Goal: Task Accomplishment & Management: Manage account settings

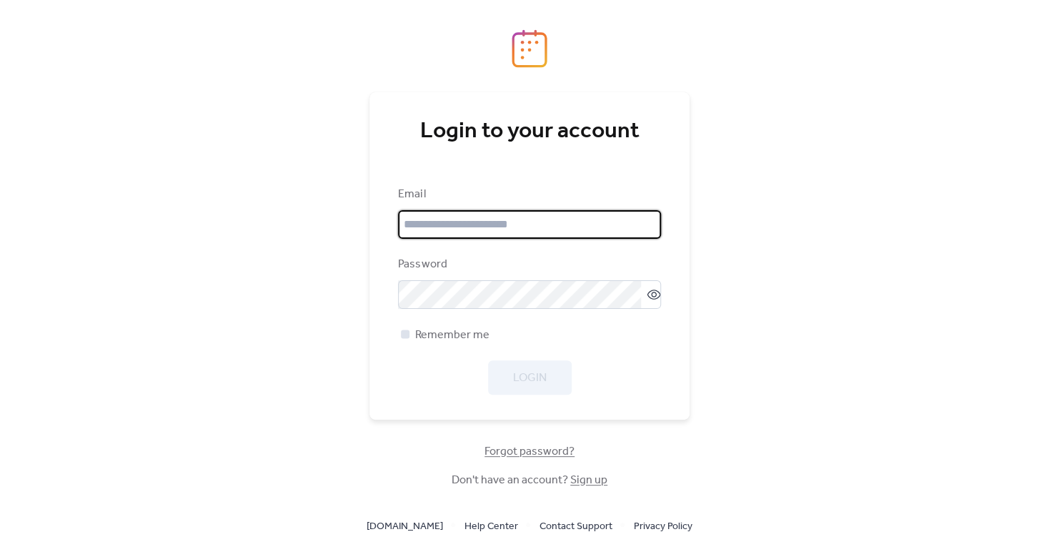
type input "**********"
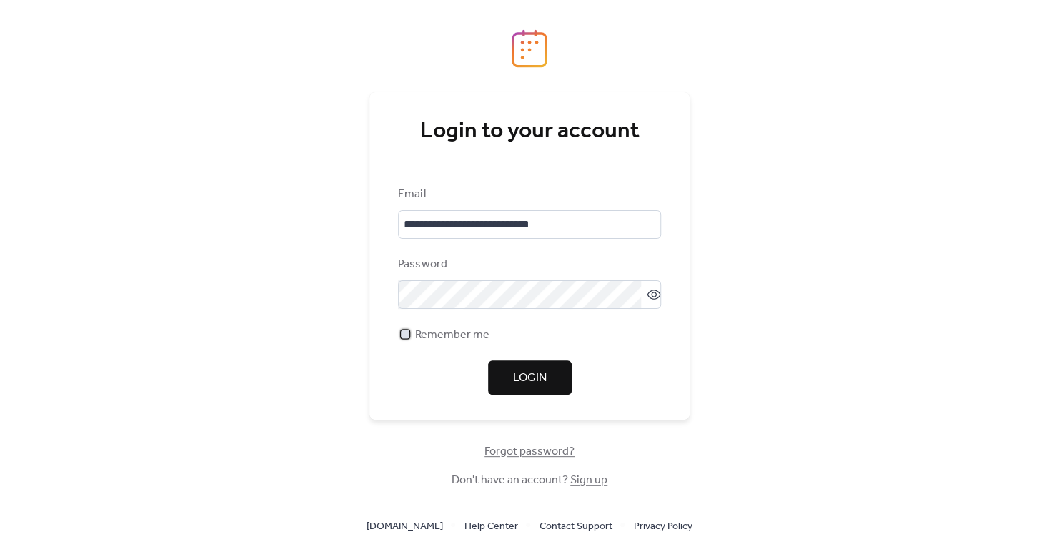
click at [453, 332] on span "Remember me" at bounding box center [452, 335] width 74 height 17
click at [522, 394] on button "Login" at bounding box center [530, 377] width 84 height 34
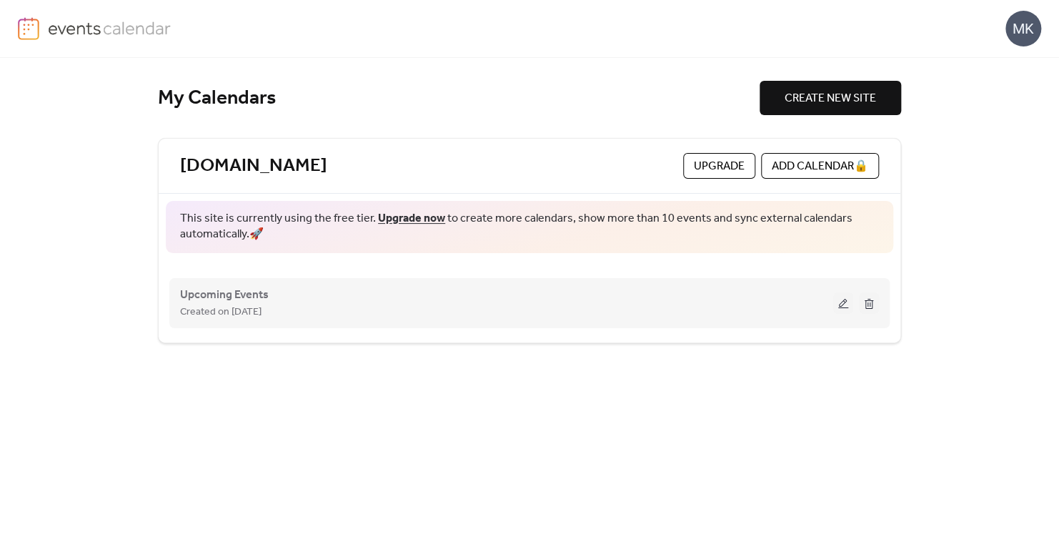
click at [849, 303] on button at bounding box center [843, 302] width 20 height 21
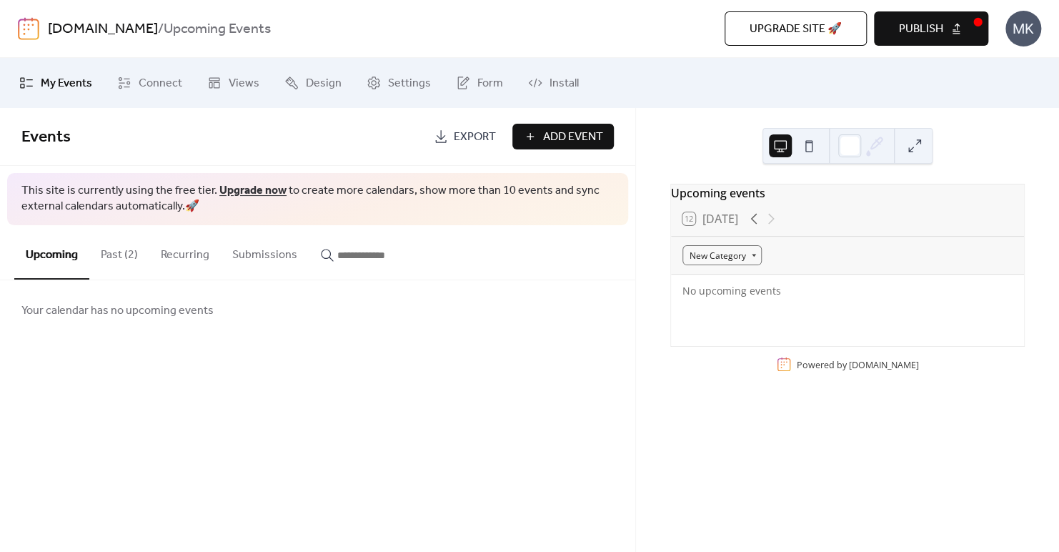
click at [106, 250] on button "Past (2)" at bounding box center [119, 251] width 60 height 53
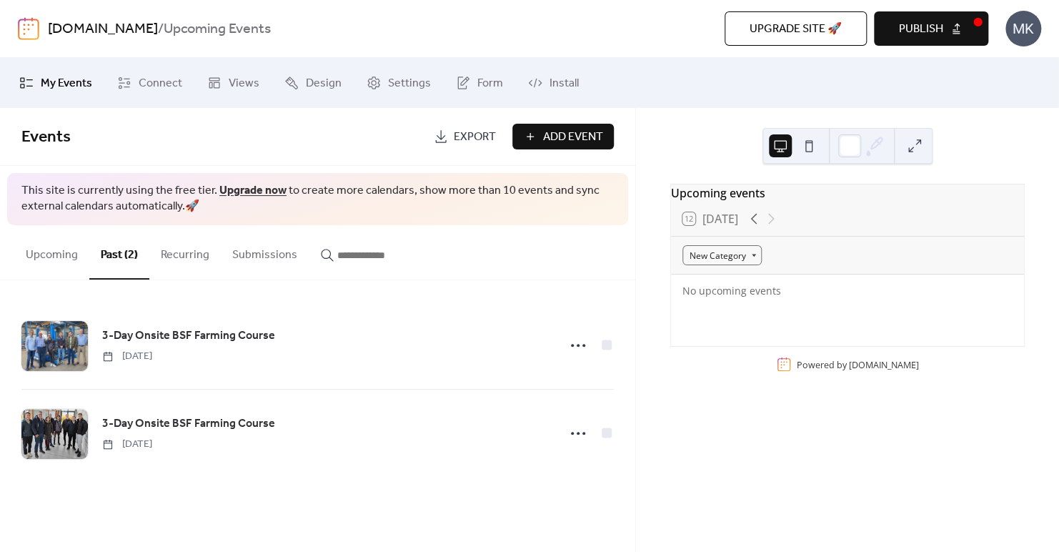
click at [204, 257] on button "Recurring" at bounding box center [184, 251] width 71 height 53
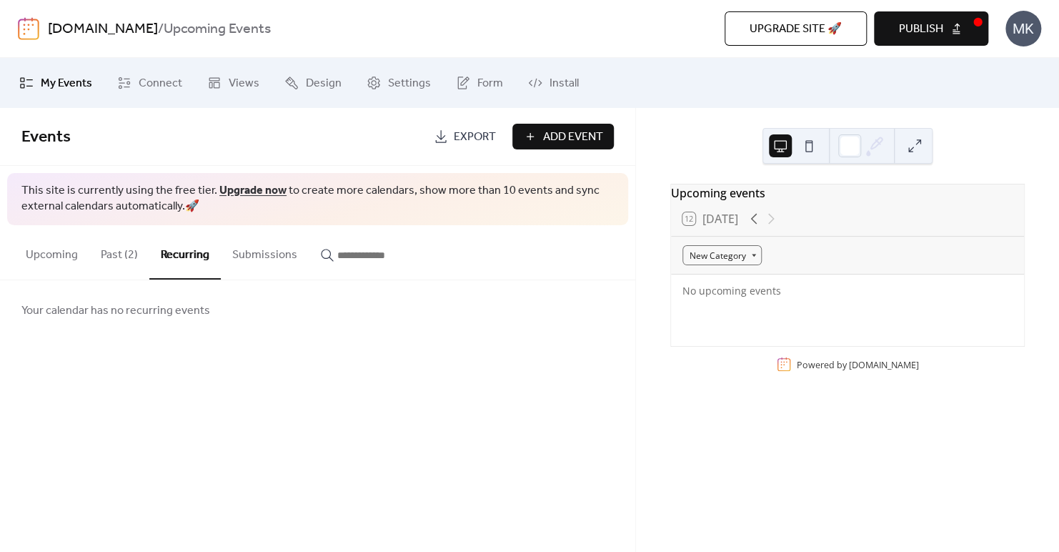
click at [15, 254] on button "Upcoming" at bounding box center [51, 251] width 75 height 53
click at [827, 21] on span "Upgrade site 🚀" at bounding box center [796, 29] width 92 height 17
click at [129, 254] on button "Past (2)" at bounding box center [119, 251] width 60 height 53
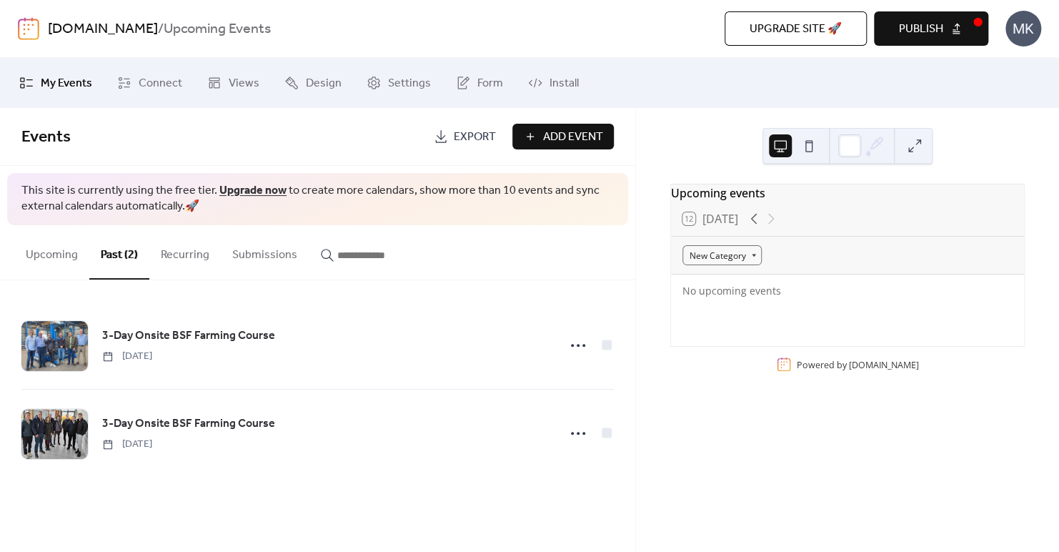
click at [184, 269] on button "Recurring" at bounding box center [184, 251] width 71 height 53
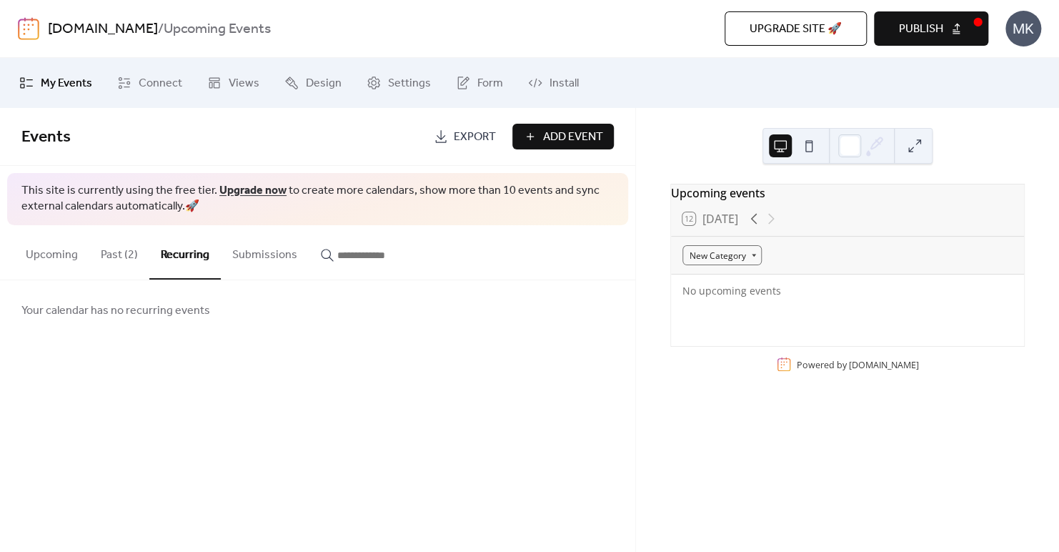
click at [238, 246] on button "Submissions" at bounding box center [265, 251] width 88 height 53
click at [832, 31] on span "Upgrade site 🚀" at bounding box center [796, 29] width 92 height 17
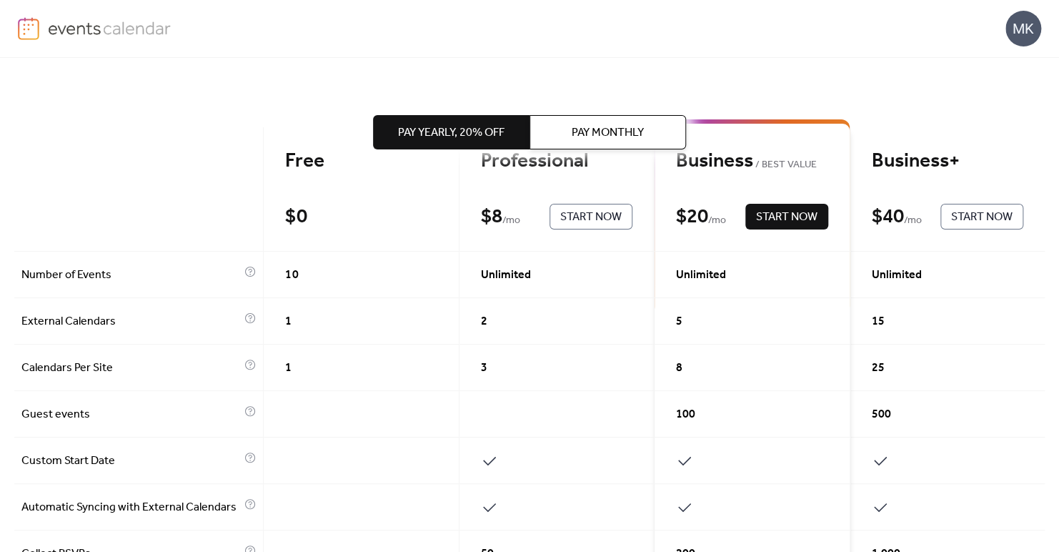
scroll to position [134, 0]
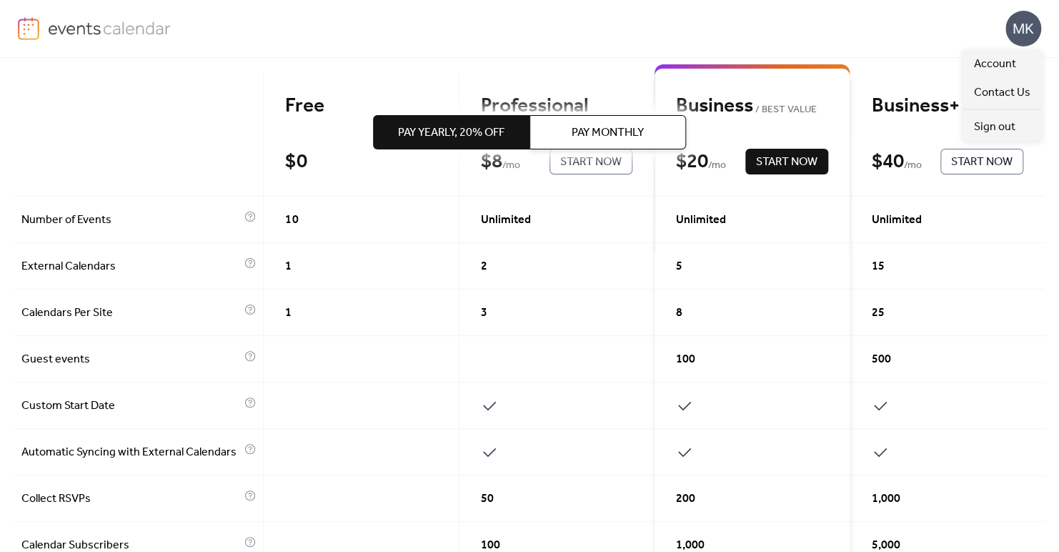
click at [1038, 28] on div "MK" at bounding box center [1023, 29] width 36 height 36
click at [1016, 69] on link "Account" at bounding box center [1001, 63] width 79 height 29
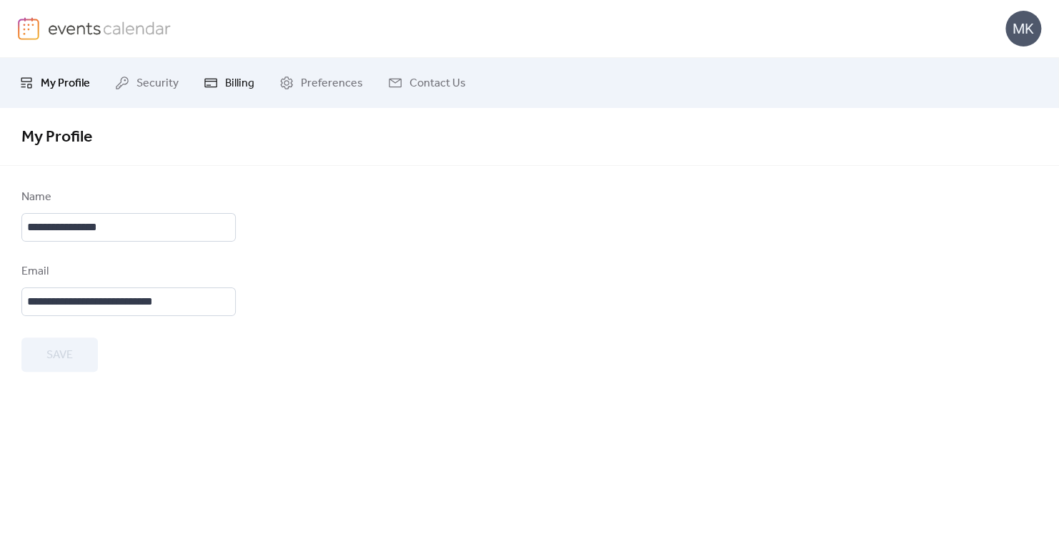
click at [219, 71] on link "Billing" at bounding box center [229, 83] width 72 height 39
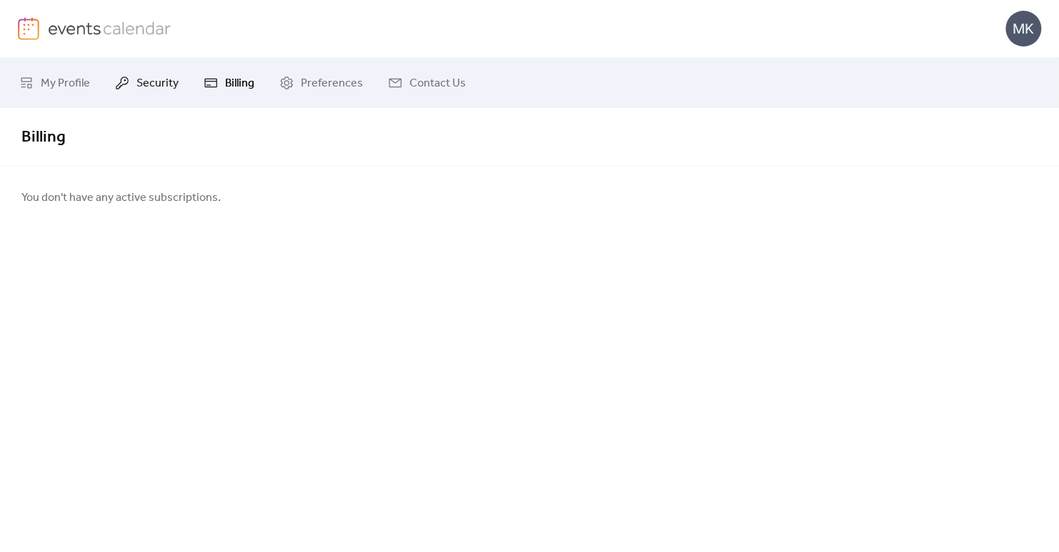
click at [158, 89] on span "Security" at bounding box center [157, 83] width 42 height 17
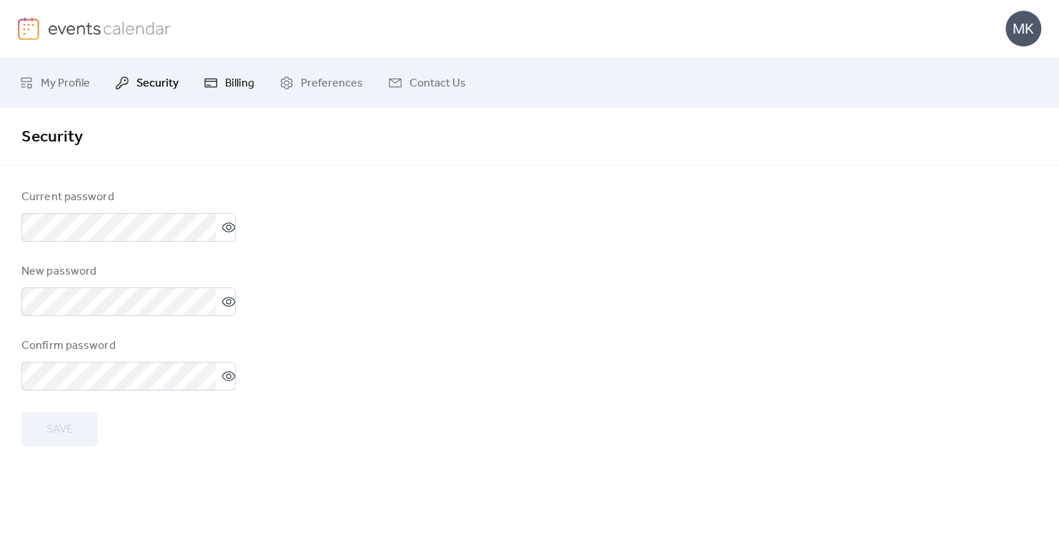
click at [226, 78] on span "Billing" at bounding box center [239, 83] width 29 height 17
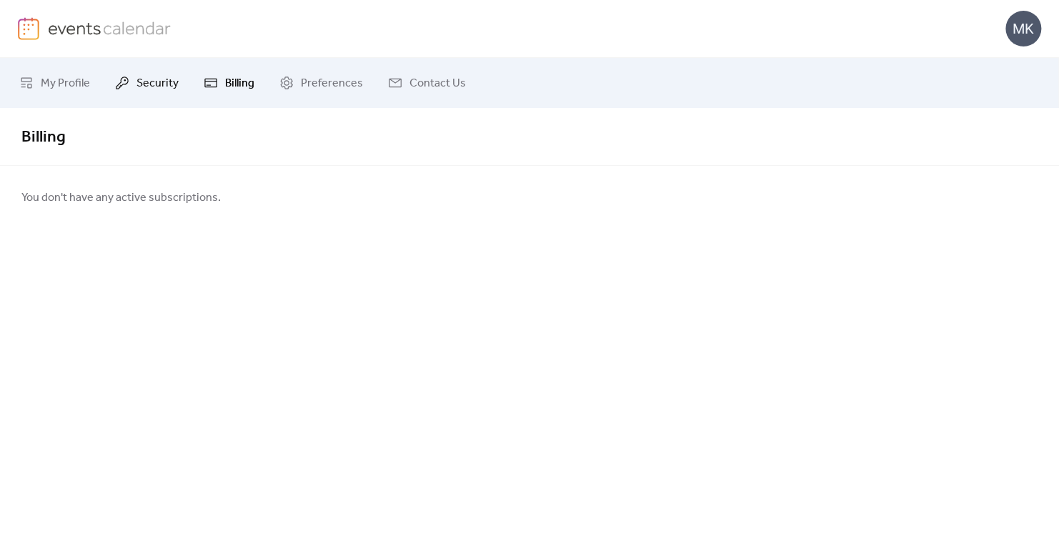
click at [166, 79] on span "Security" at bounding box center [157, 83] width 42 height 17
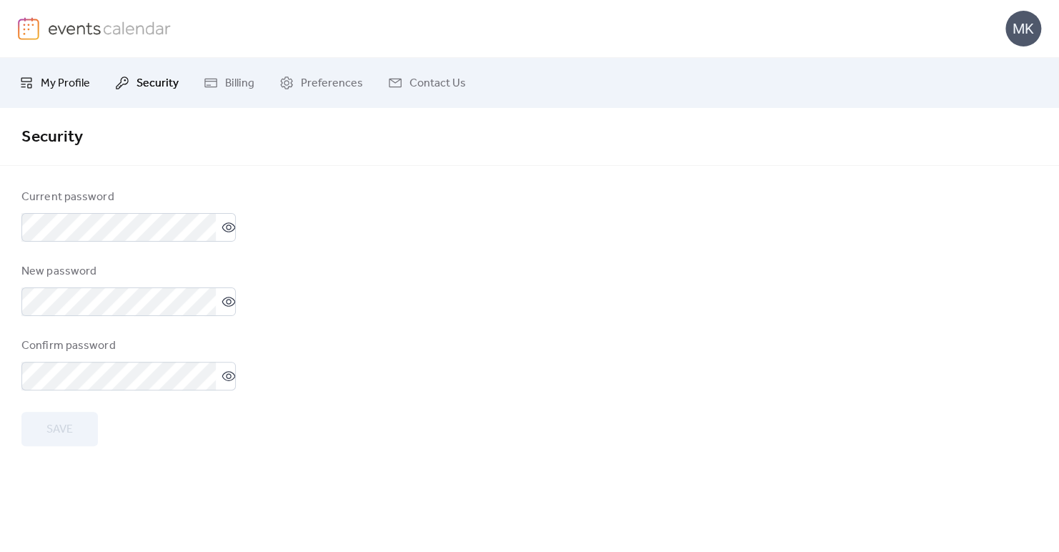
click at [89, 74] on link "My Profile" at bounding box center [55, 83] width 92 height 39
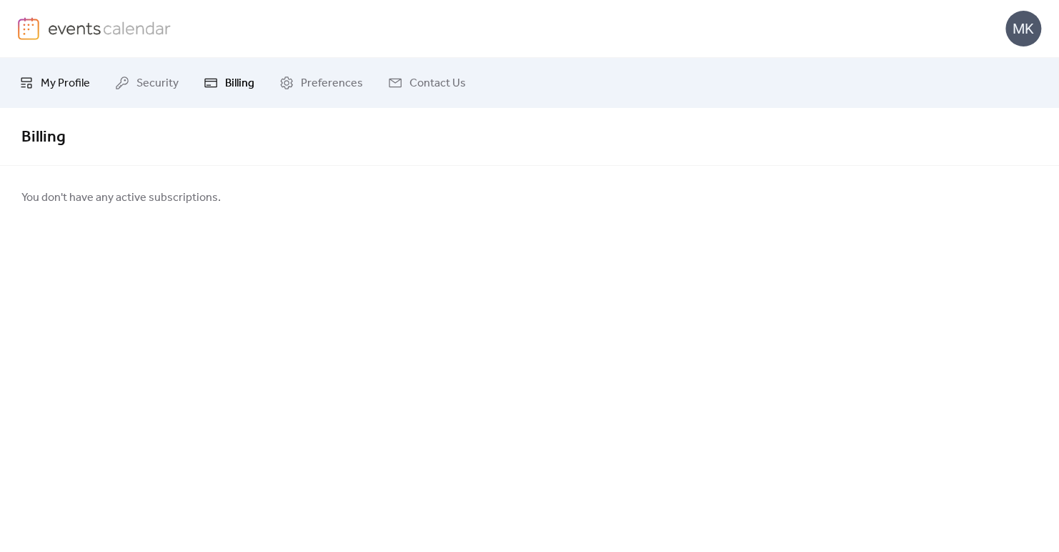
click at [49, 97] on link "My Profile" at bounding box center [55, 83] width 92 height 39
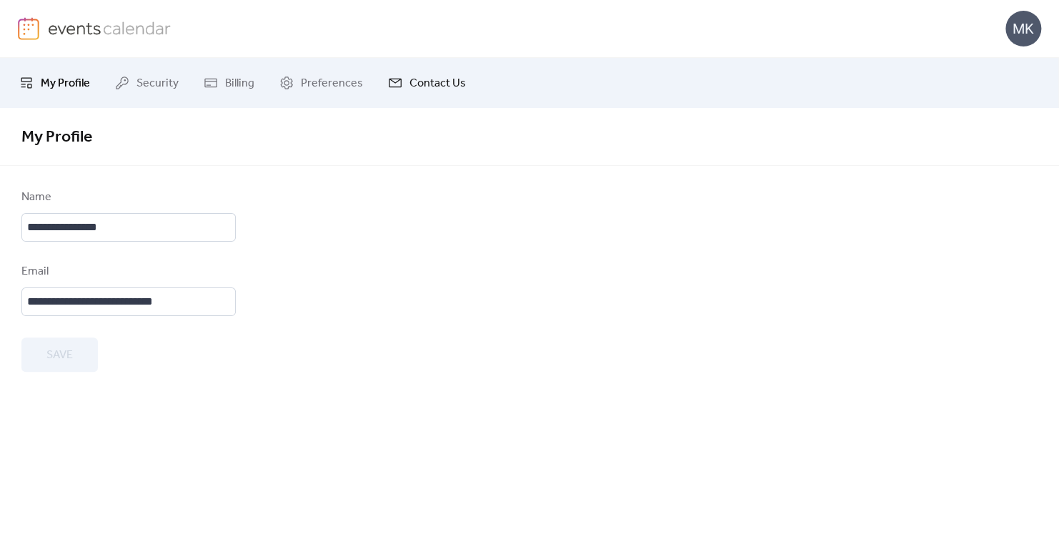
click at [435, 87] on span "Contact Us" at bounding box center [437, 83] width 56 height 17
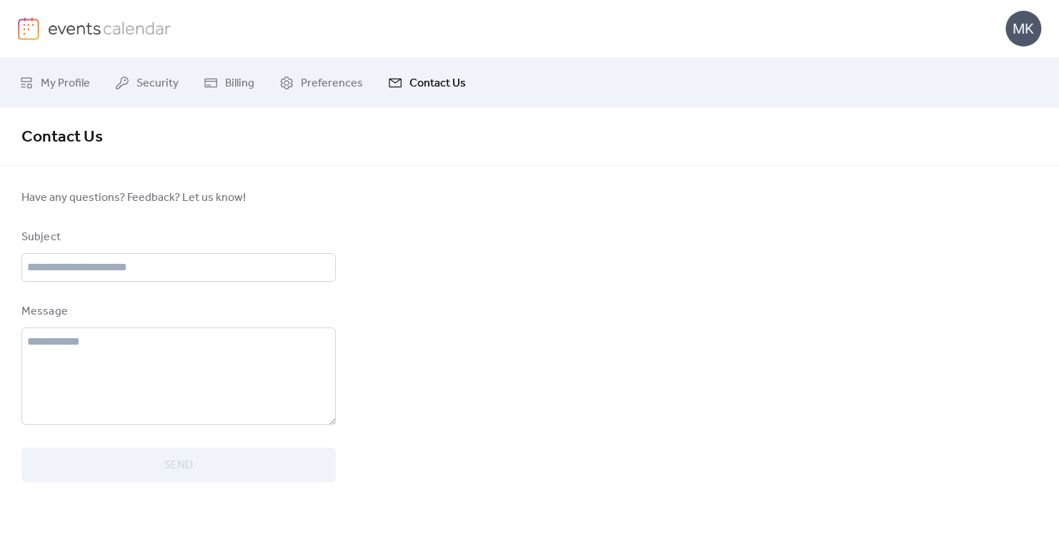
click at [1052, 41] on div "MK" at bounding box center [529, 29] width 1059 height 58
click at [1041, 31] on div "MK" at bounding box center [529, 29] width 1059 height 58
click at [1037, 31] on div "MK" at bounding box center [1023, 29] width 36 height 36
click at [1011, 58] on span "Account" at bounding box center [995, 64] width 42 height 17
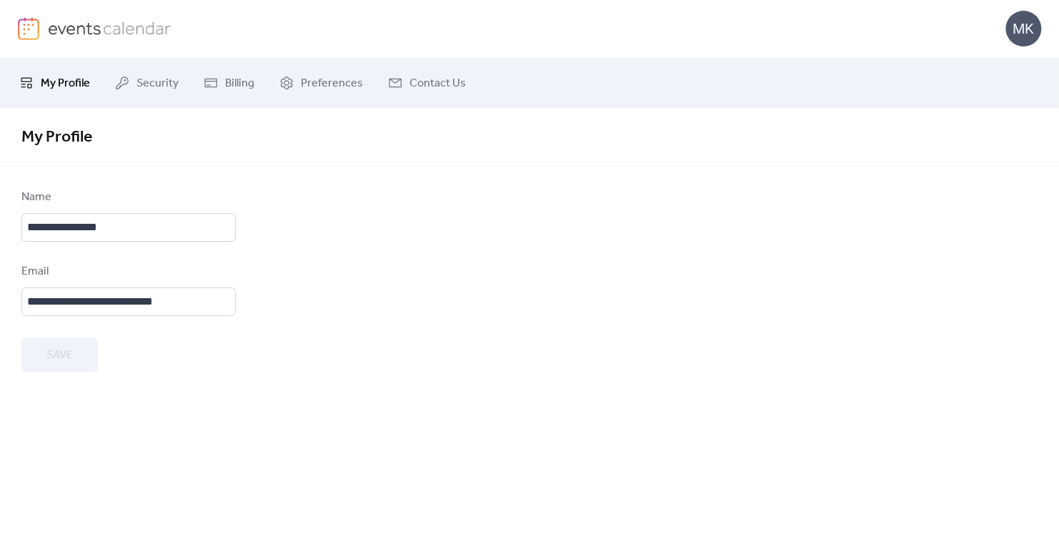
click at [104, 37] on img at bounding box center [110, 27] width 124 height 21
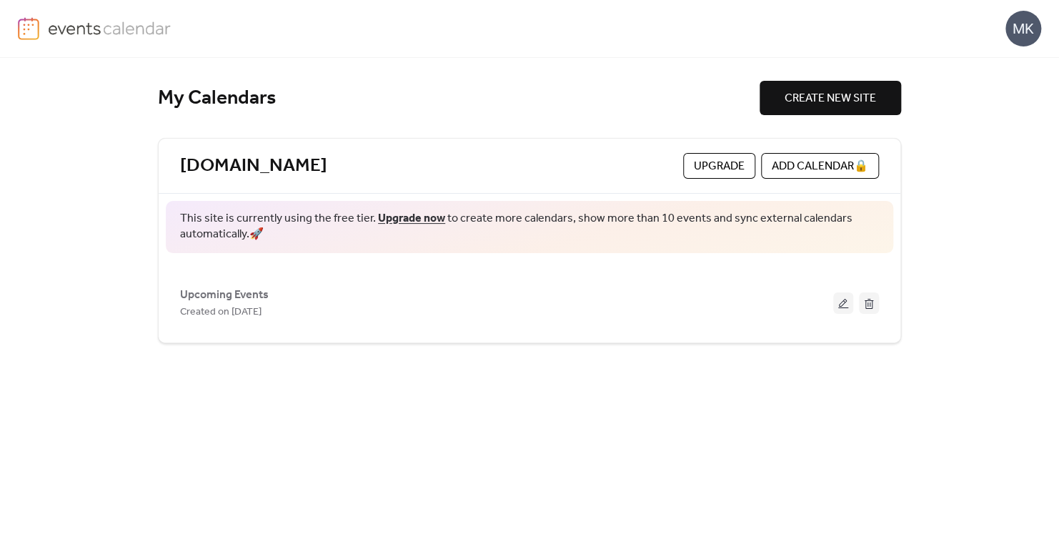
click at [698, 151] on div "[DOMAIN_NAME] Upgrade ADD CALENDAR 🔒" at bounding box center [530, 166] width 742 height 55
click at [695, 161] on span "Upgrade" at bounding box center [719, 166] width 51 height 17
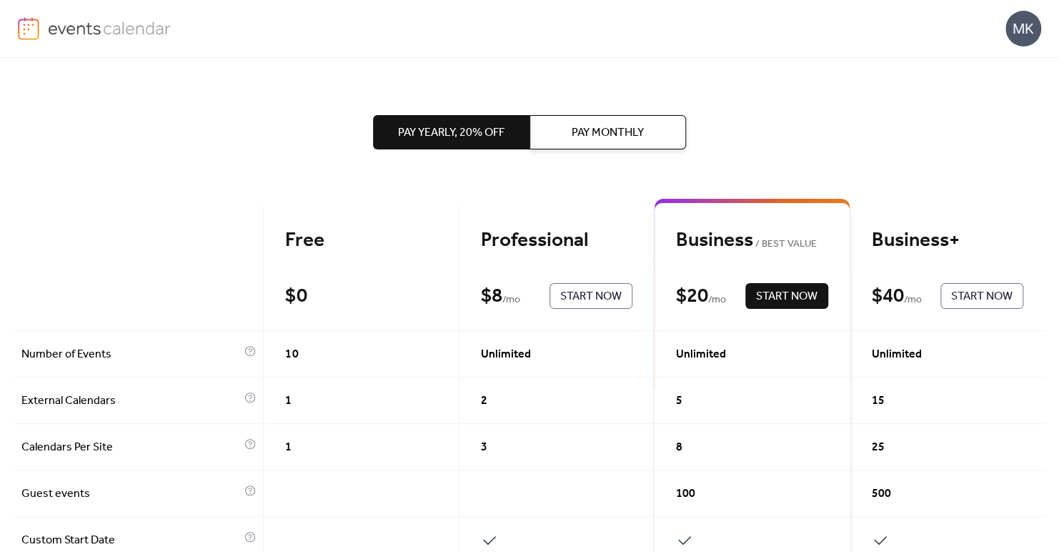
click at [666, 148] on button "Pay Monthly" at bounding box center [607, 132] width 156 height 34
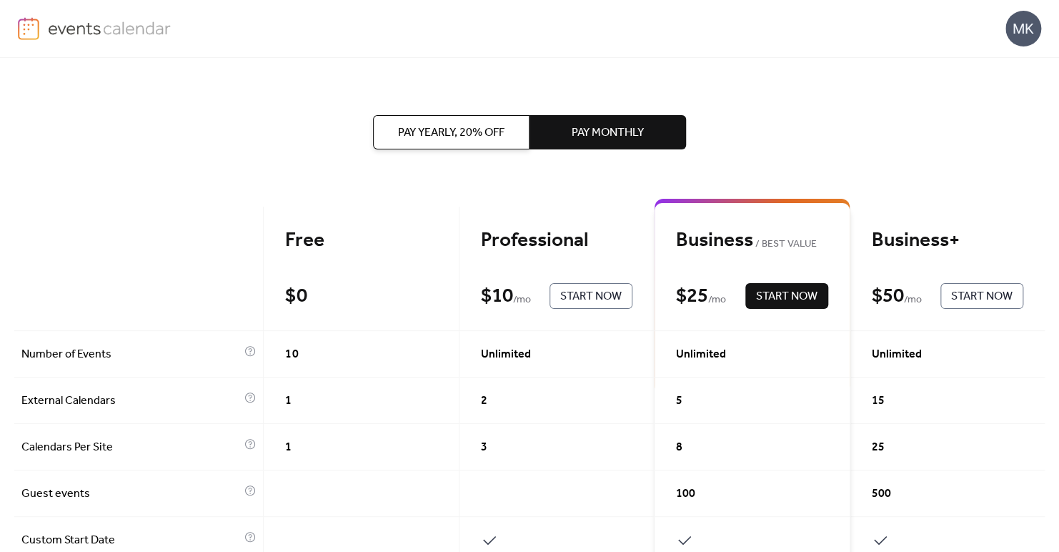
click at [461, 131] on span "Pay Yearly, 20% off" at bounding box center [451, 132] width 106 height 17
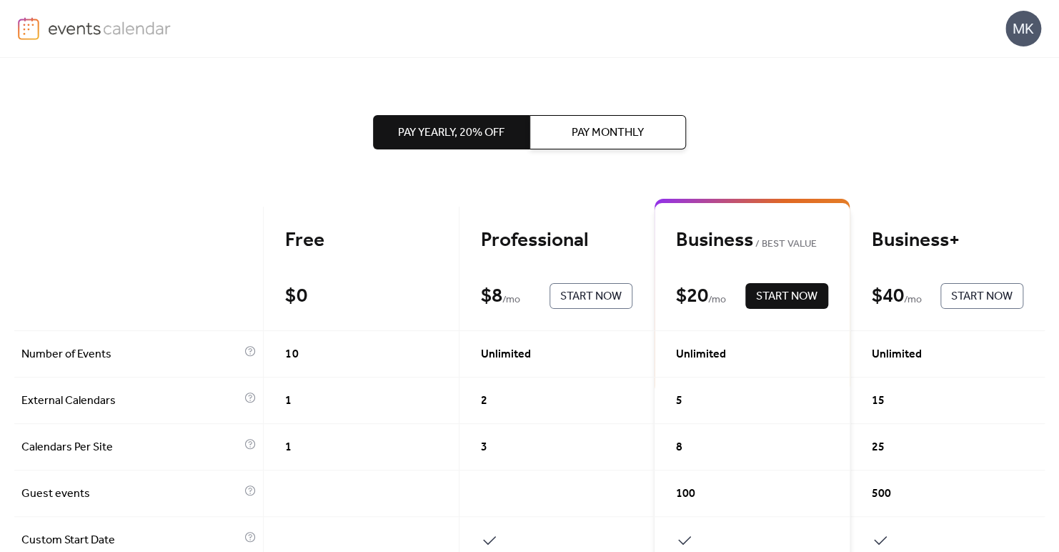
click at [552, 139] on button "Pay Monthly" at bounding box center [607, 132] width 156 height 34
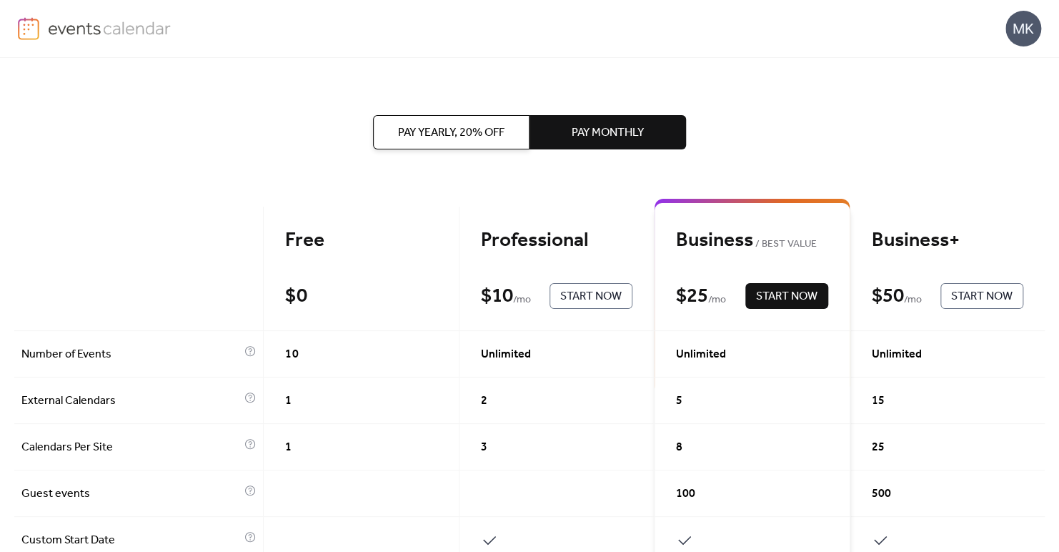
click at [447, 126] on span "Pay Yearly, 20% off" at bounding box center [451, 132] width 106 height 17
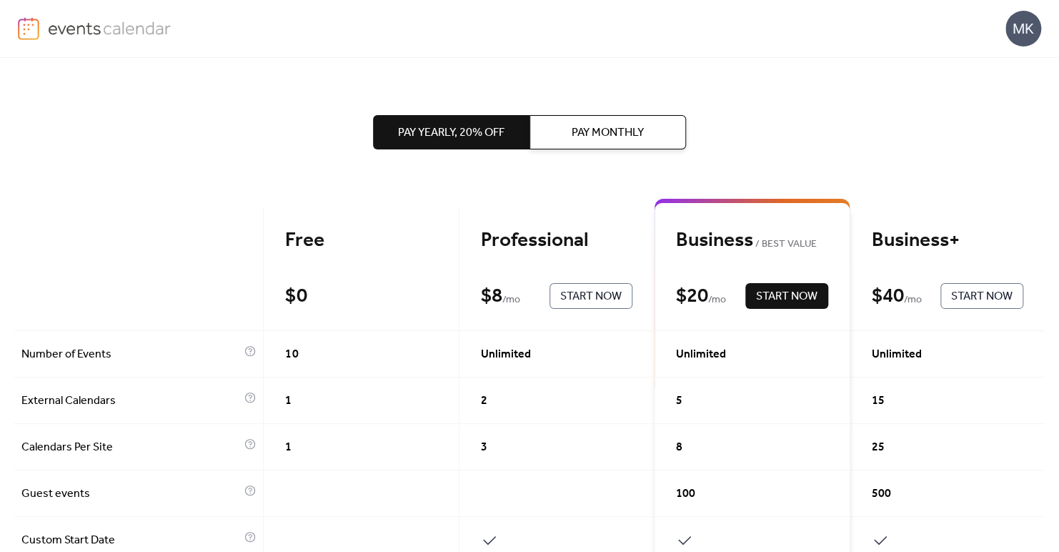
click at [581, 137] on span "Pay Monthly" at bounding box center [608, 132] width 72 height 17
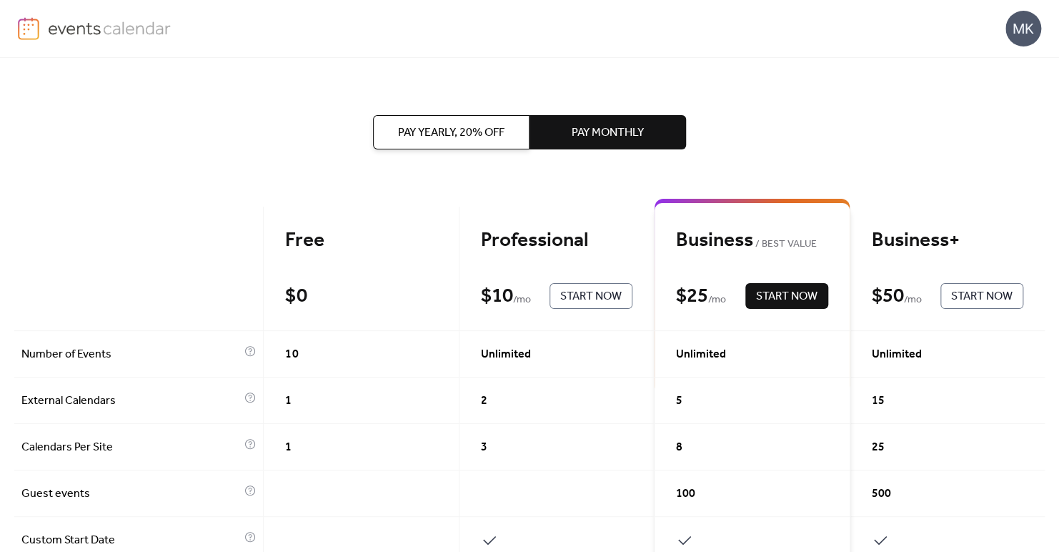
click at [449, 134] on span "Pay Yearly, 20% off" at bounding box center [451, 132] width 106 height 17
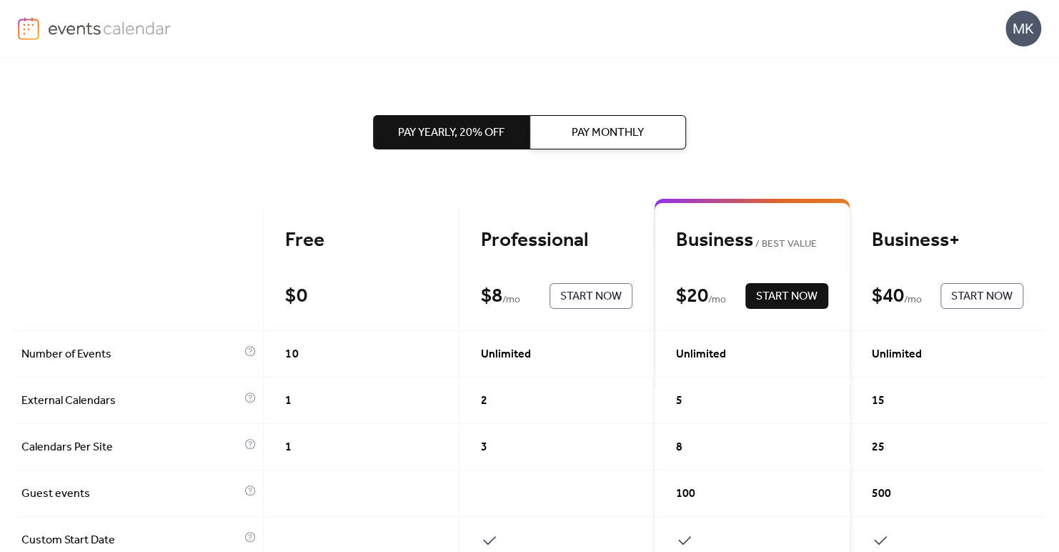
click at [543, 142] on button "Pay Monthly" at bounding box center [607, 132] width 156 height 34
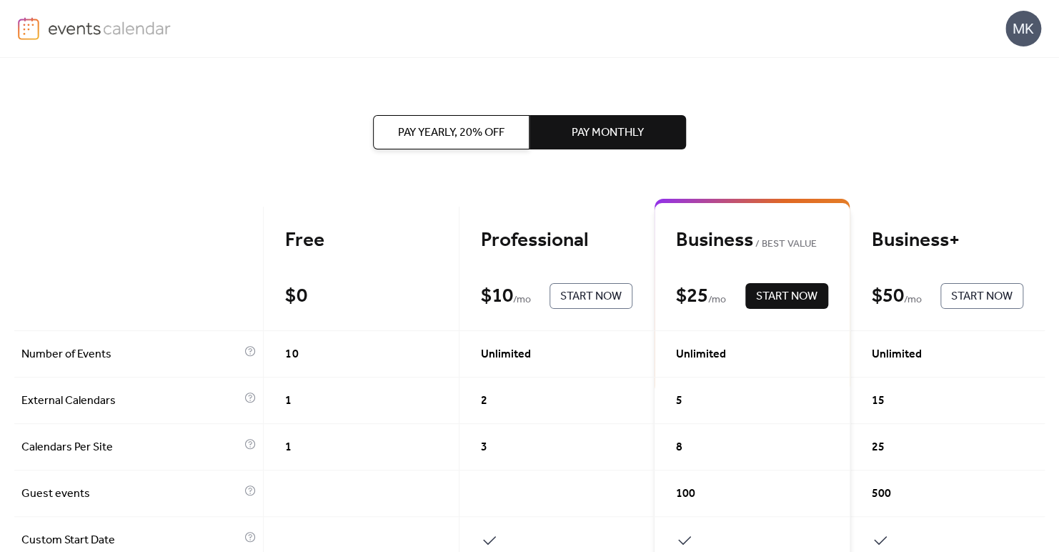
click at [435, 135] on span "Pay Yearly, 20% off" at bounding box center [451, 132] width 106 height 17
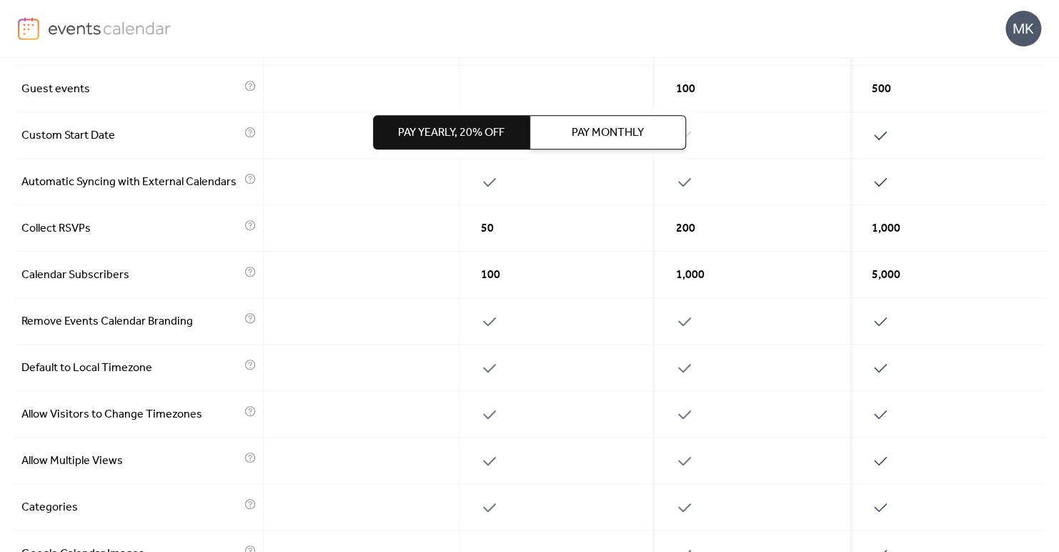
scroll to position [405, 0]
drag, startPoint x: 489, startPoint y: 324, endPoint x: 486, endPoint y: 442, distance: 117.2
click at [486, 442] on div at bounding box center [556, 460] width 195 height 46
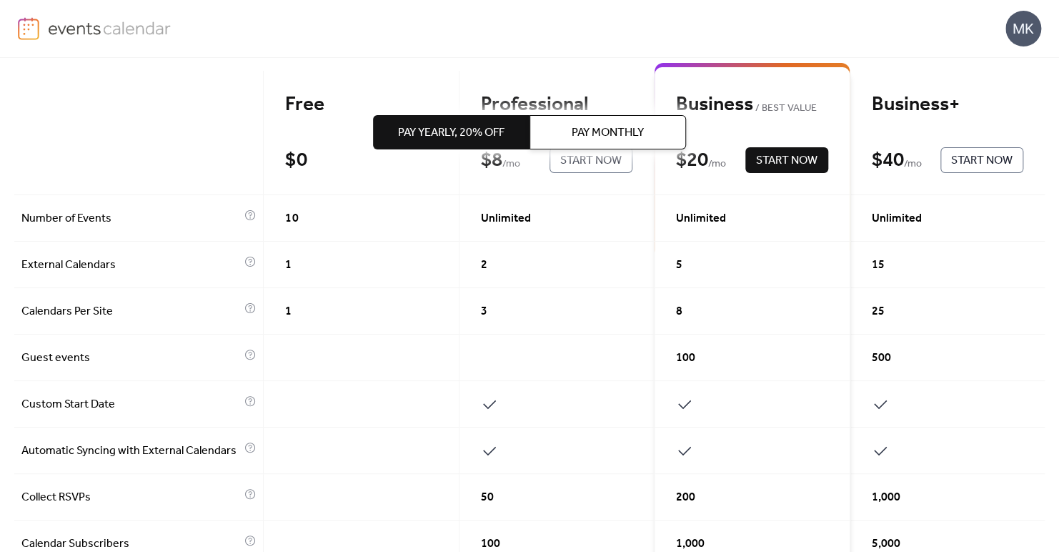
scroll to position [0, 0]
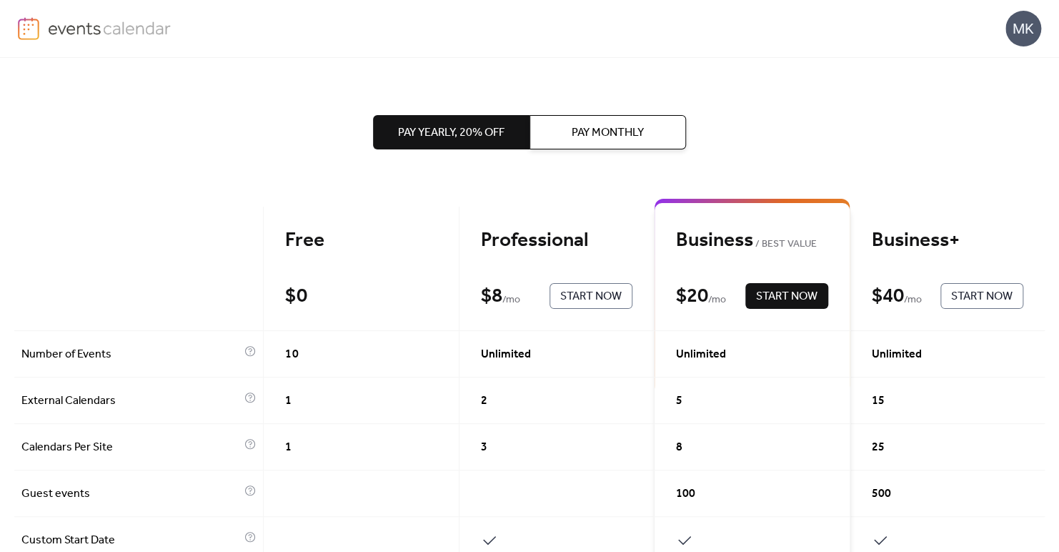
click at [1025, 17] on div "MK" at bounding box center [1023, 29] width 36 height 36
click at [94, 31] on img at bounding box center [110, 27] width 124 height 21
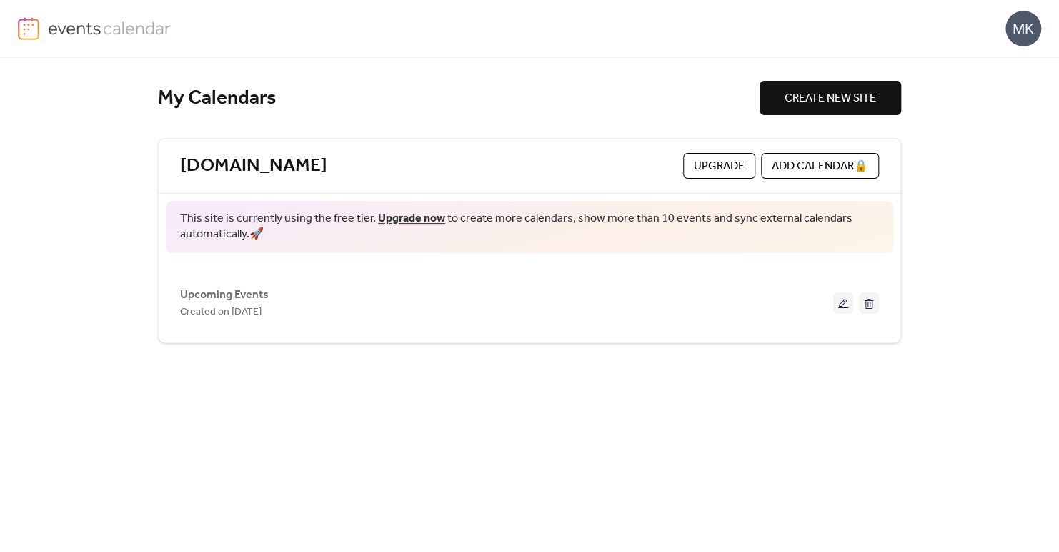
click at [1024, 42] on div "MK" at bounding box center [1023, 29] width 36 height 36
click at [1008, 62] on span "Account" at bounding box center [995, 64] width 42 height 17
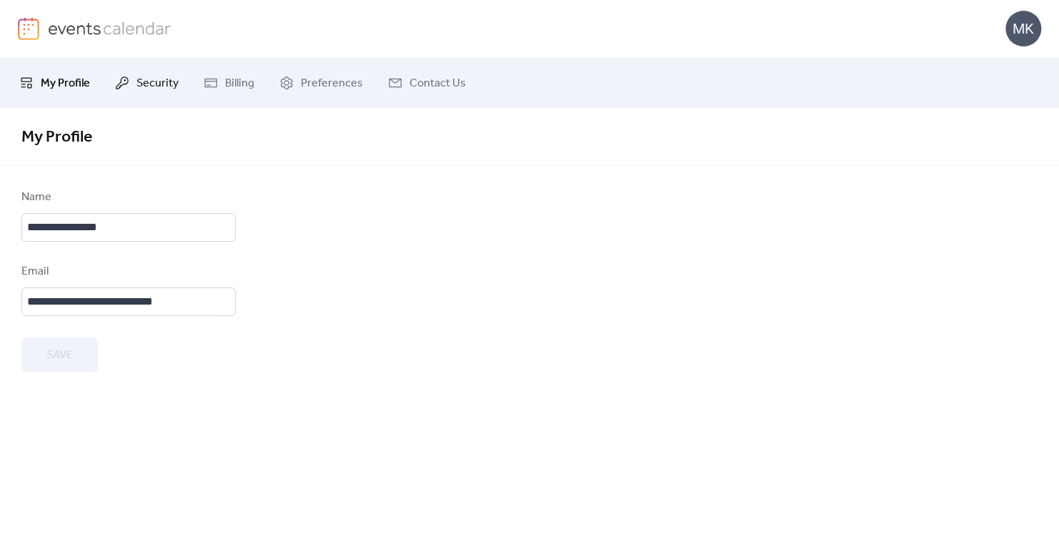
click at [147, 89] on span "Security" at bounding box center [157, 83] width 42 height 17
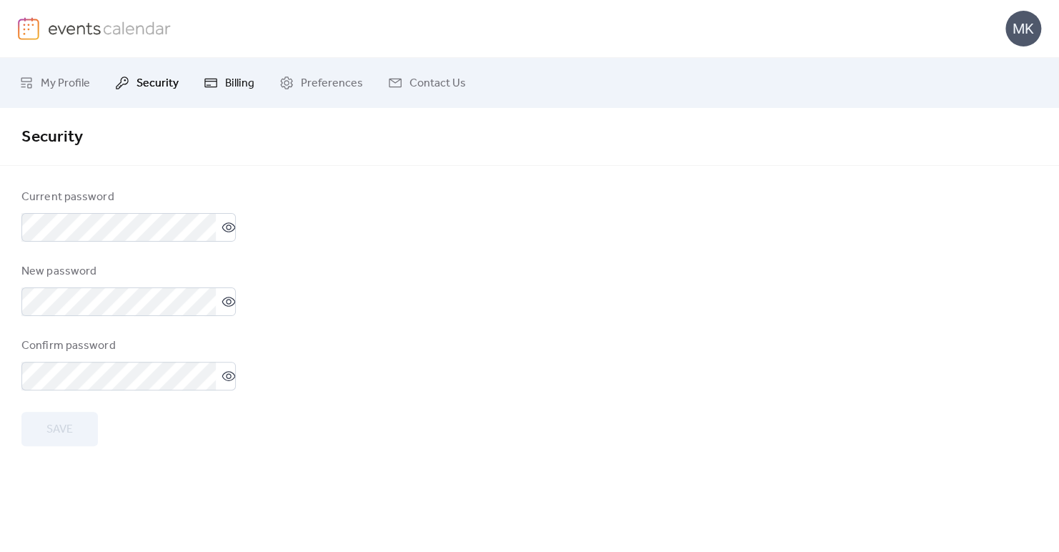
click at [213, 79] on icon at bounding box center [210, 83] width 13 height 9
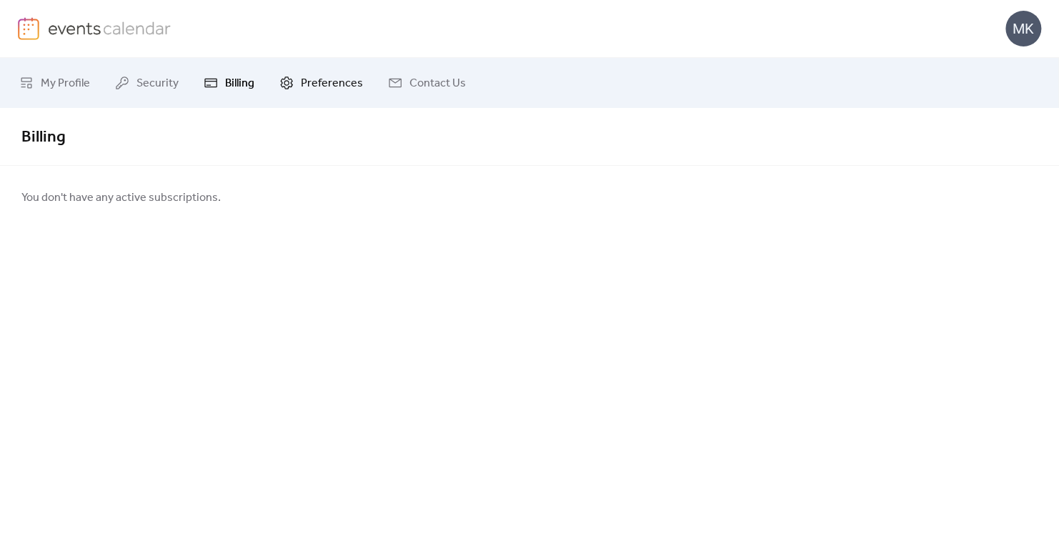
click at [285, 77] on icon at bounding box center [287, 82] width 12 height 13
click at [50, 39] on link at bounding box center [95, 28] width 154 height 23
